Goal: Navigation & Orientation: Find specific page/section

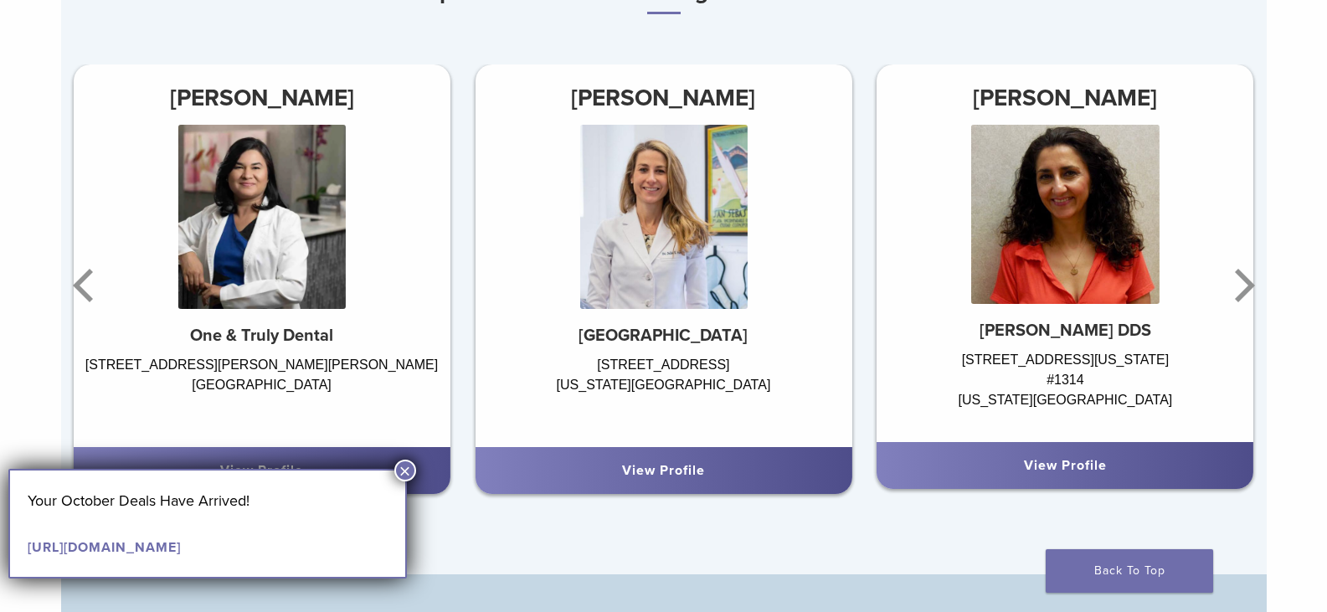
scroll to position [1172, 0]
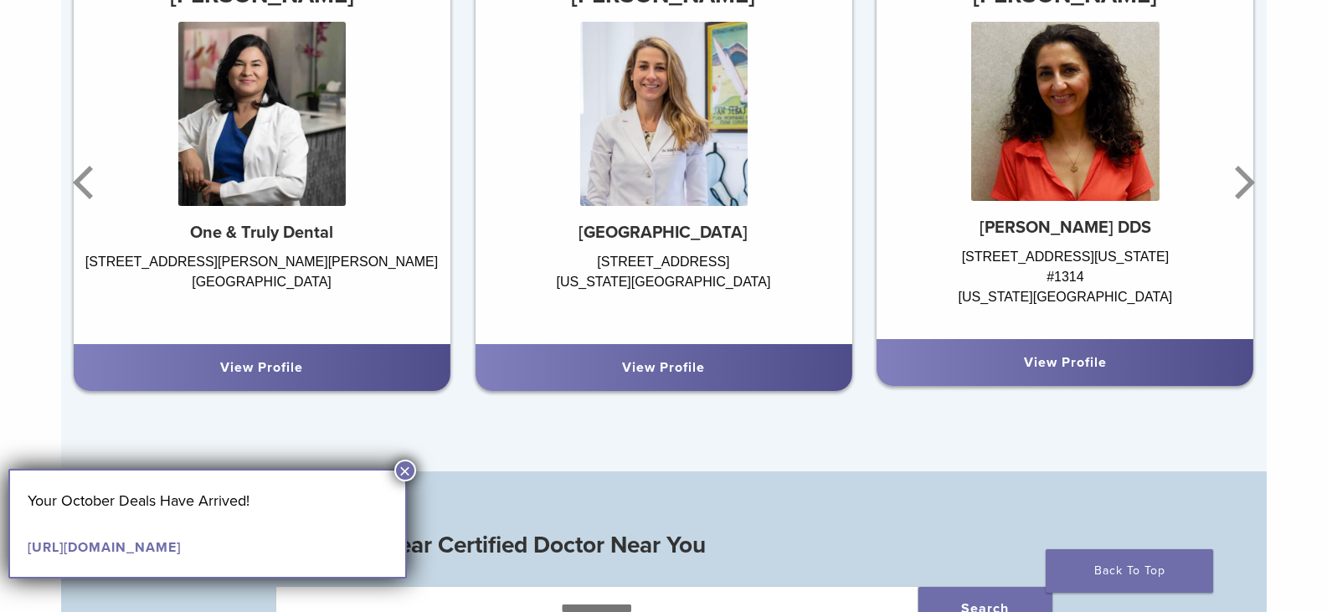
click at [400, 472] on button "×" at bounding box center [405, 471] width 22 height 22
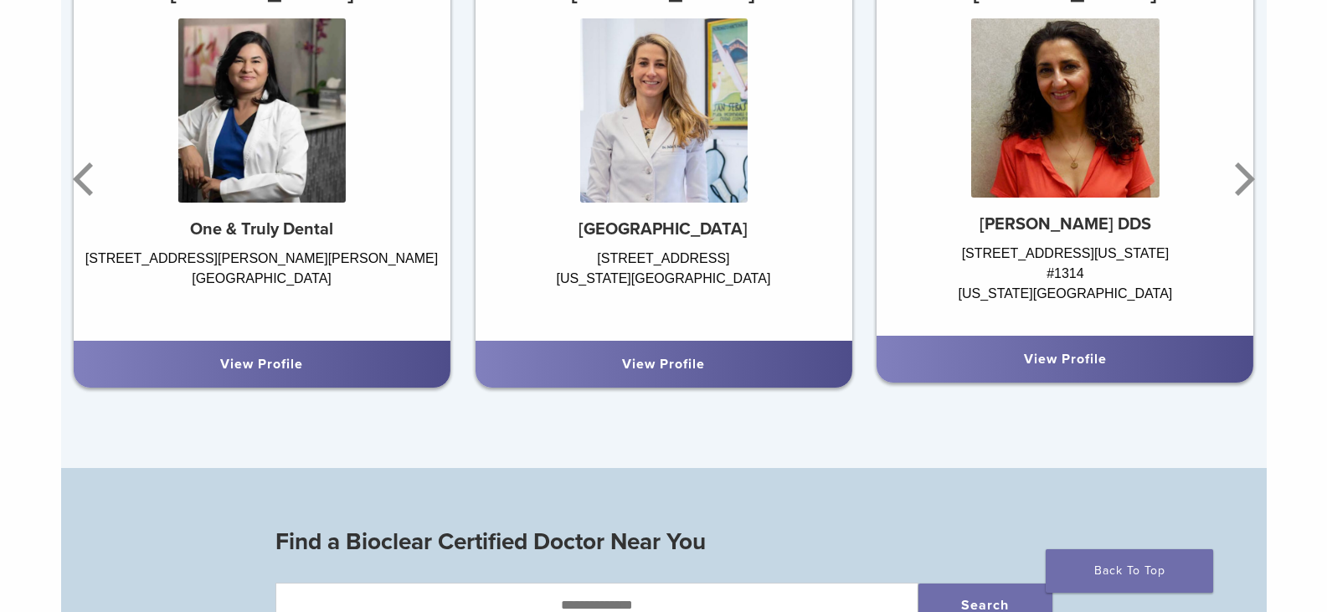
scroll to position [1089, 0]
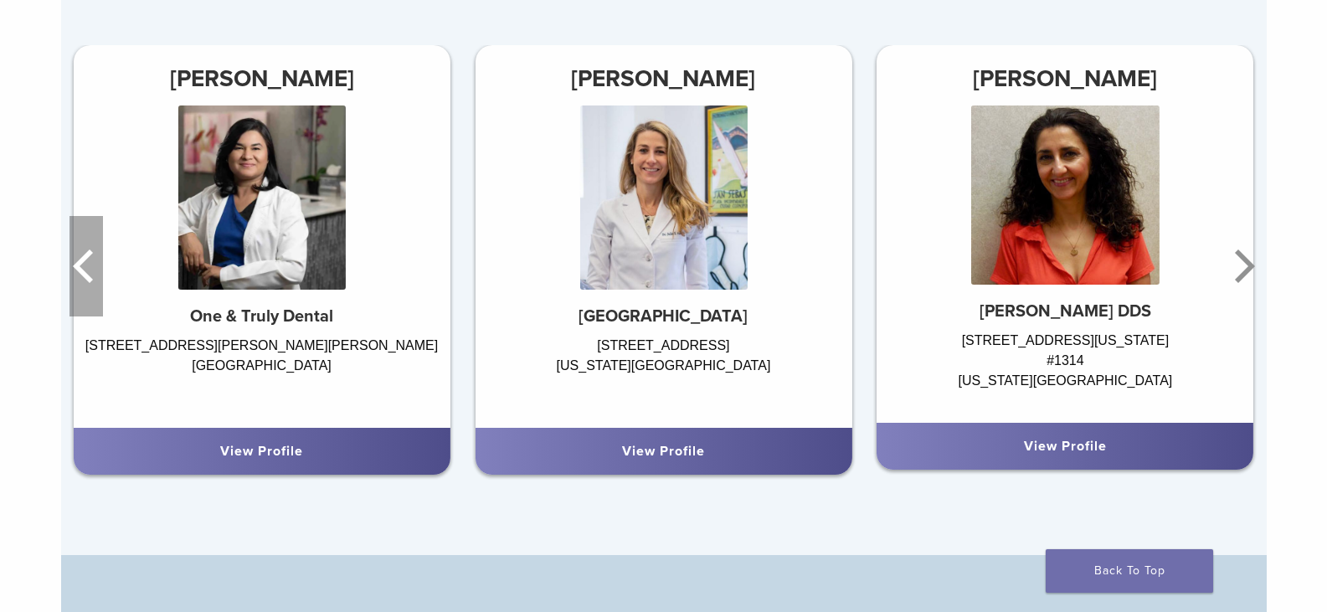
click at [82, 270] on icon "Previous" at bounding box center [86, 266] width 33 height 100
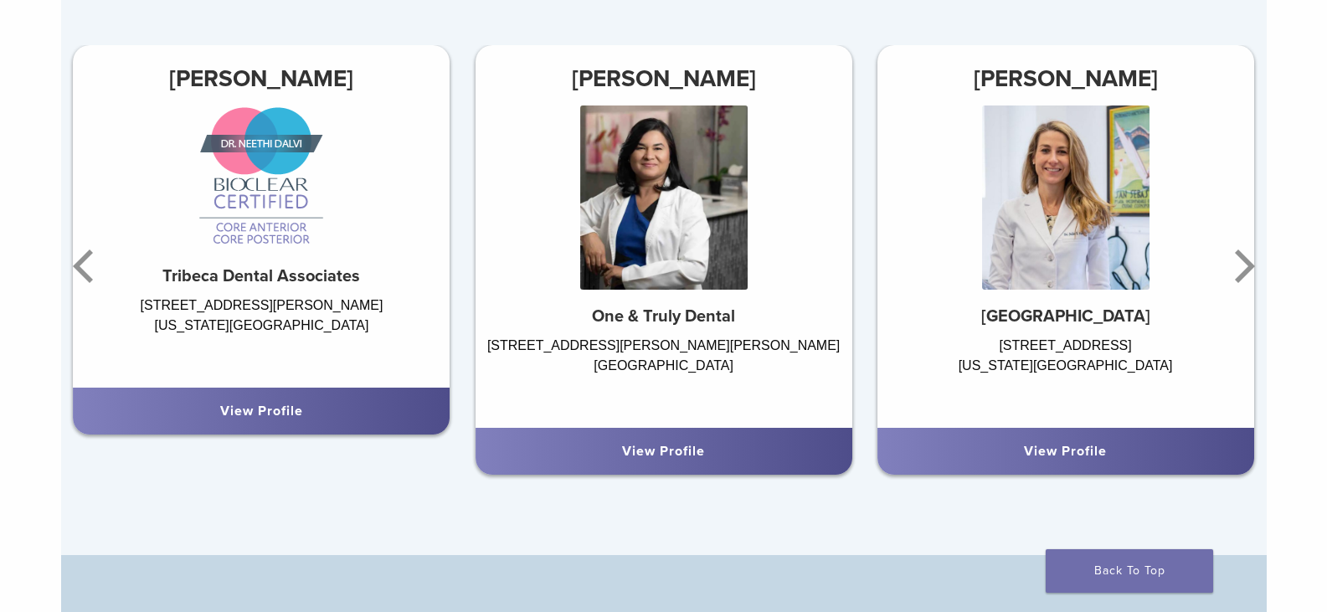
click at [648, 446] on link "View Profile" at bounding box center [663, 451] width 83 height 17
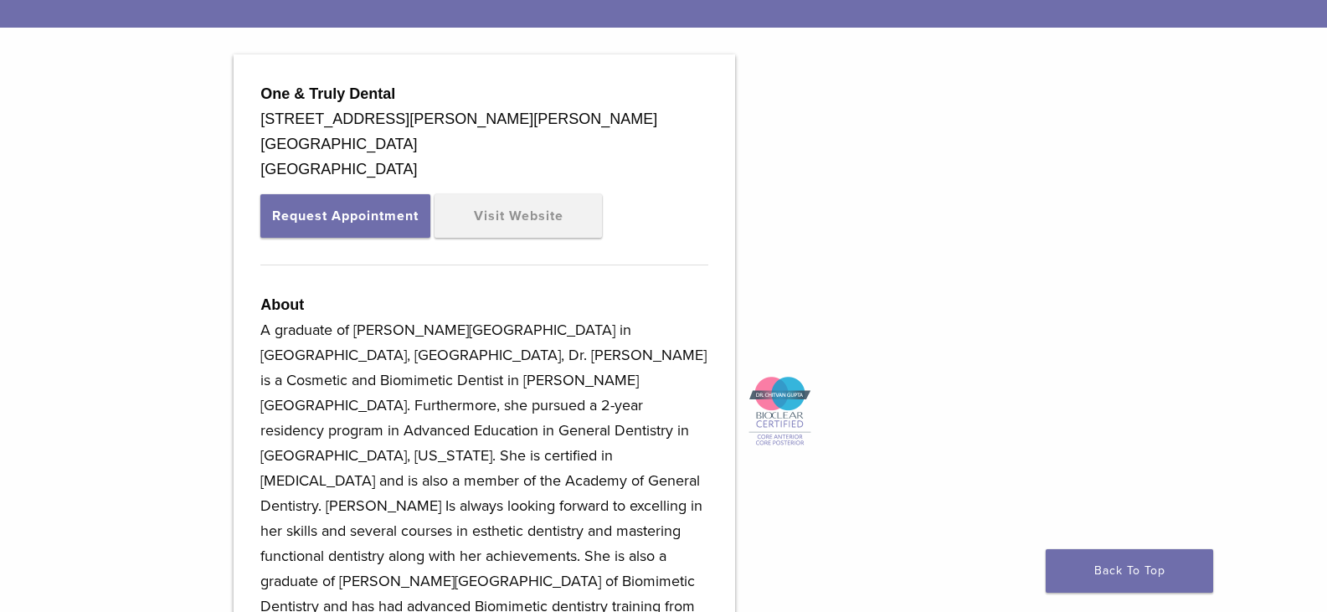
scroll to position [358, 0]
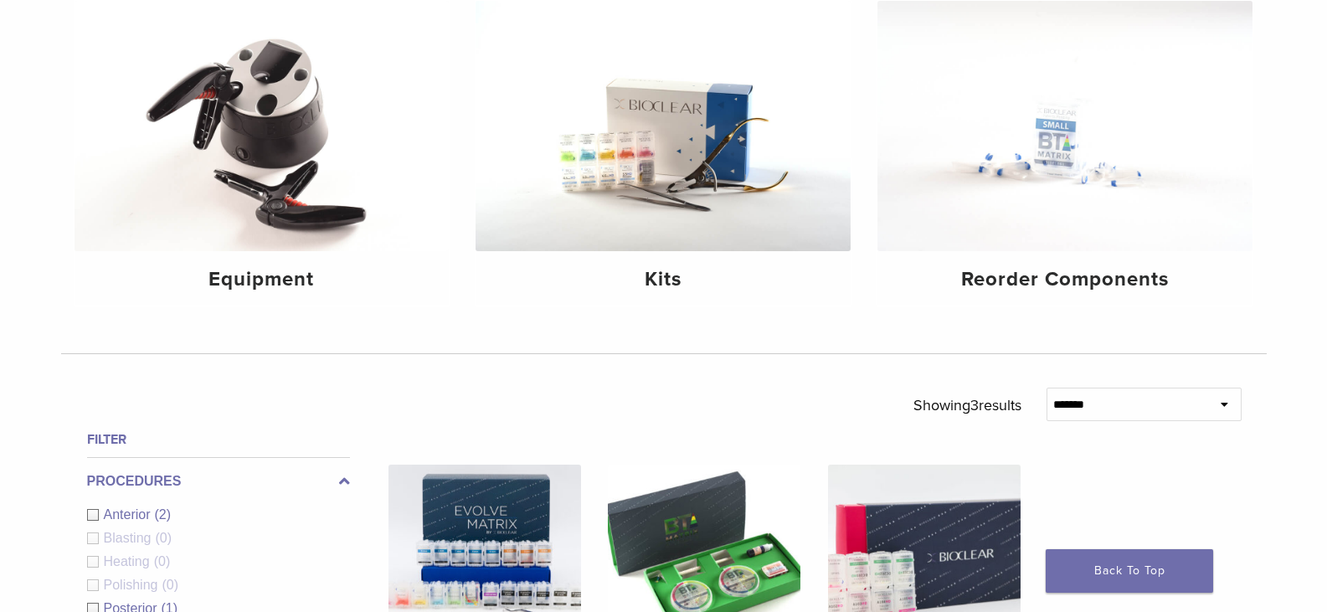
scroll to position [335, 0]
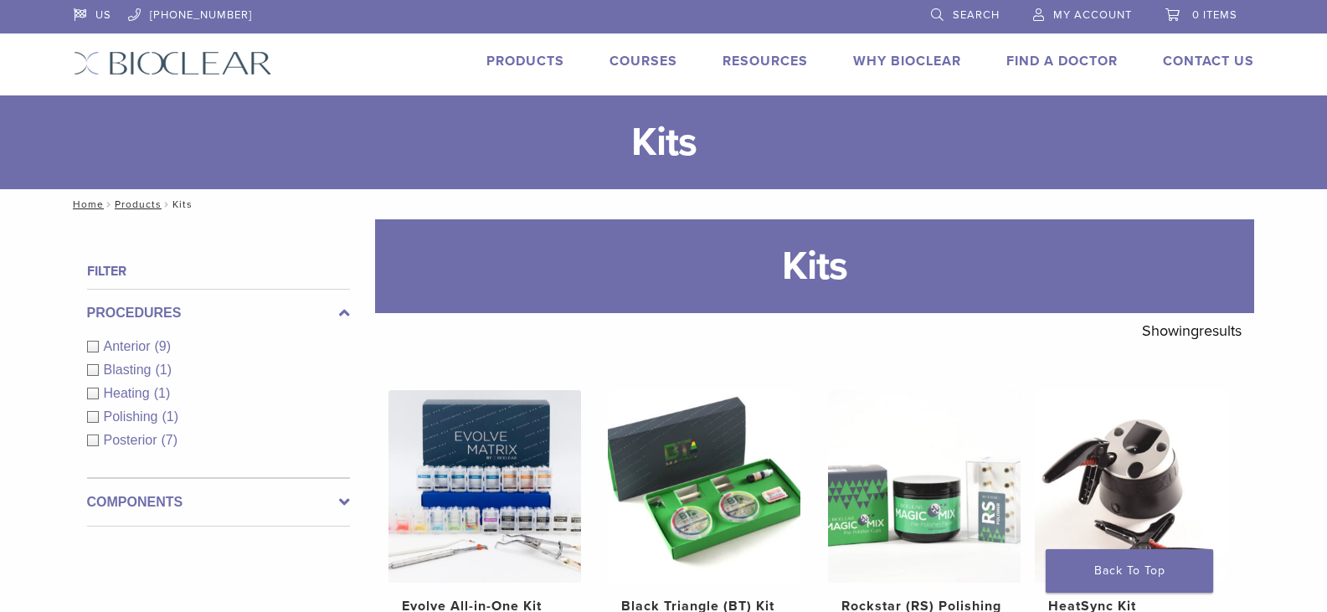
click at [511, 54] on link "Products" at bounding box center [526, 61] width 78 height 17
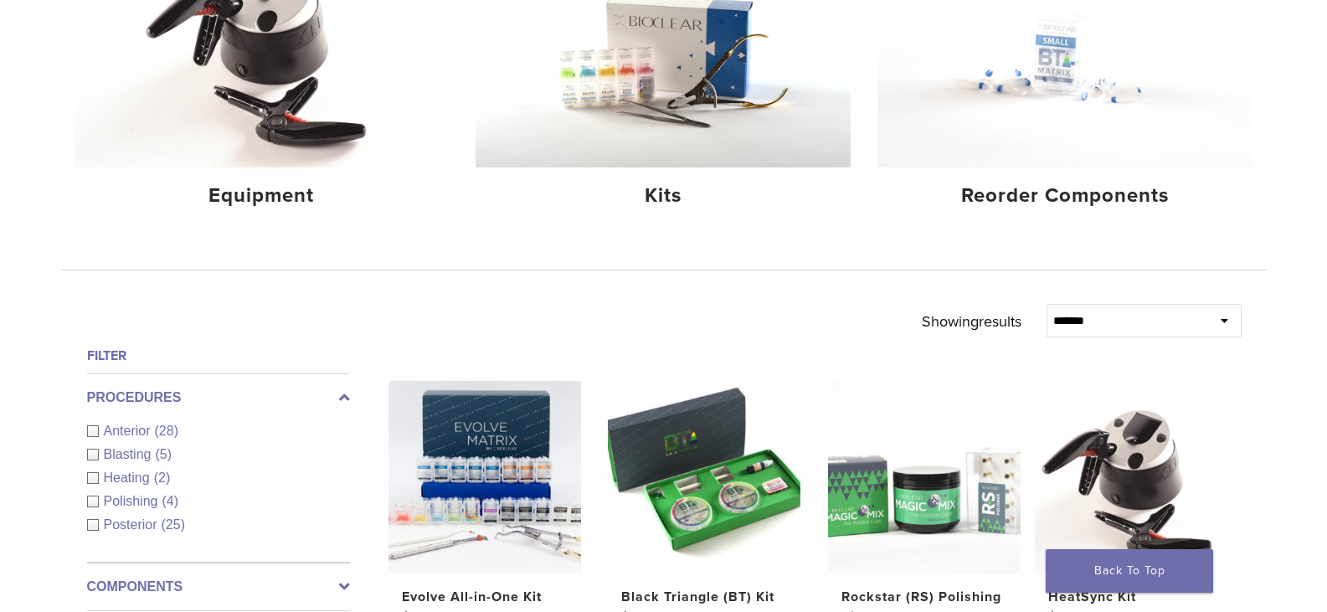
scroll to position [251, 0]
